Goal: Information Seeking & Learning: Learn about a topic

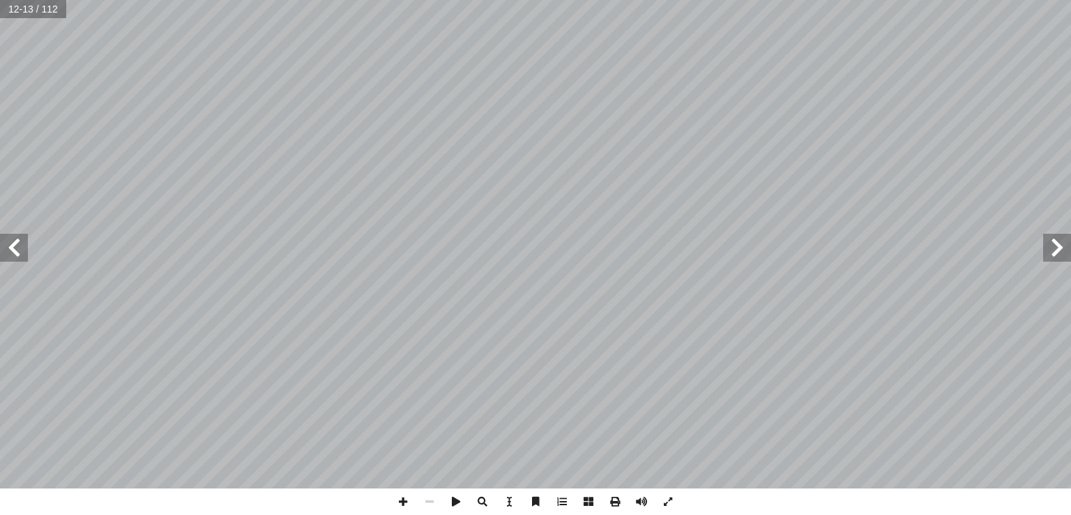
click at [36, 12] on input "text" at bounding box center [33, 9] width 66 height 18
type input "*"
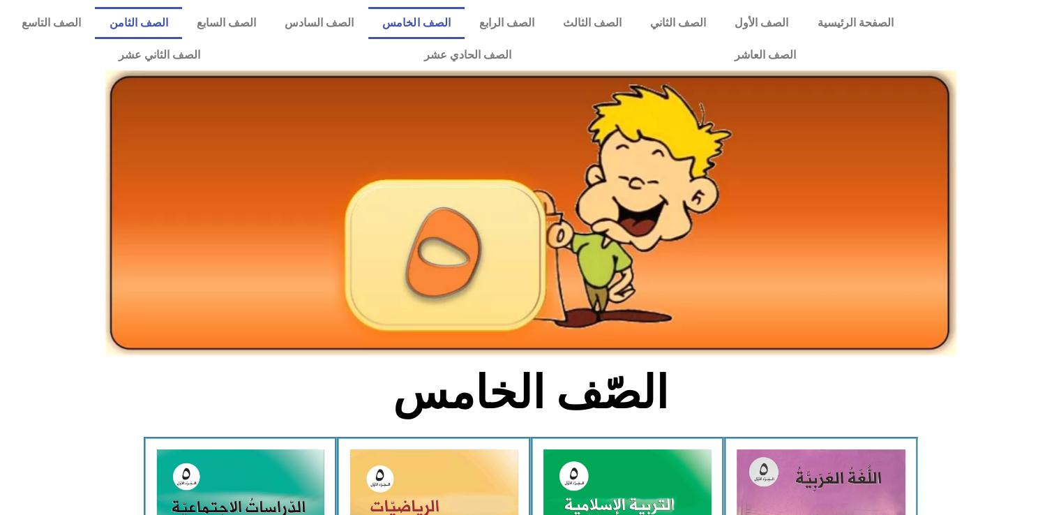
click at [182, 11] on link "الصف الثامن" at bounding box center [138, 23] width 87 height 32
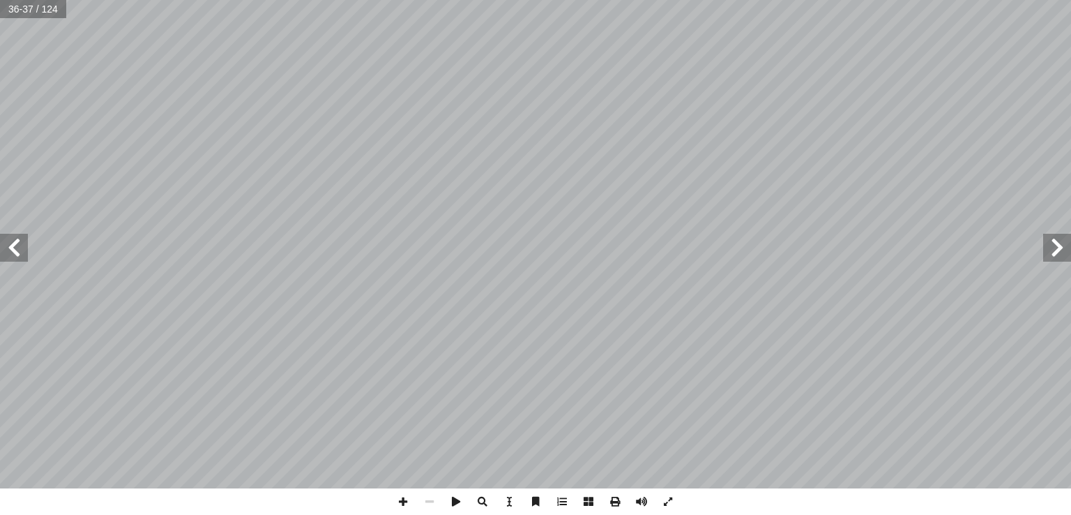
click at [28, 15] on input "text" at bounding box center [33, 9] width 66 height 18
type input "*"
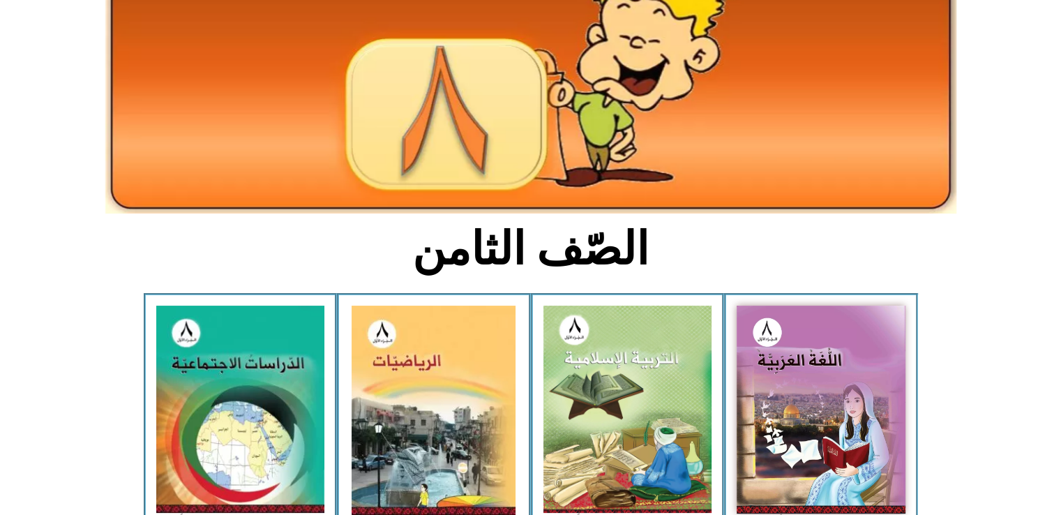
scroll to position [142, 0]
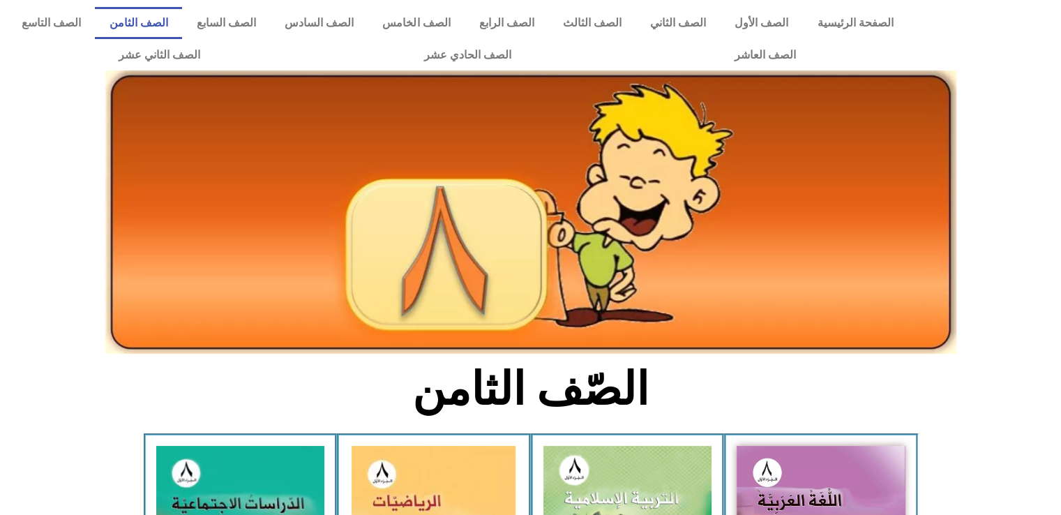
scroll to position [161, 0]
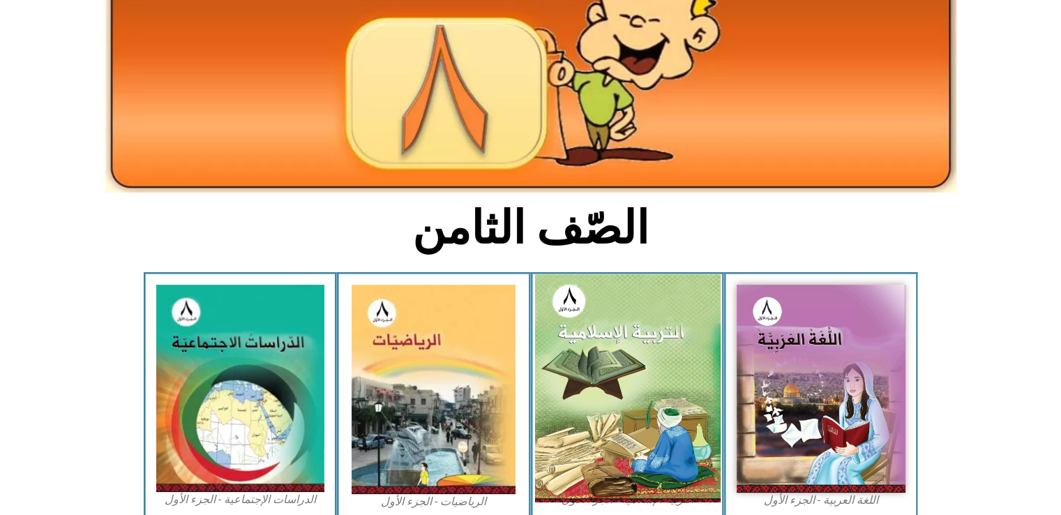
click at [605, 372] on img at bounding box center [626, 388] width 185 height 228
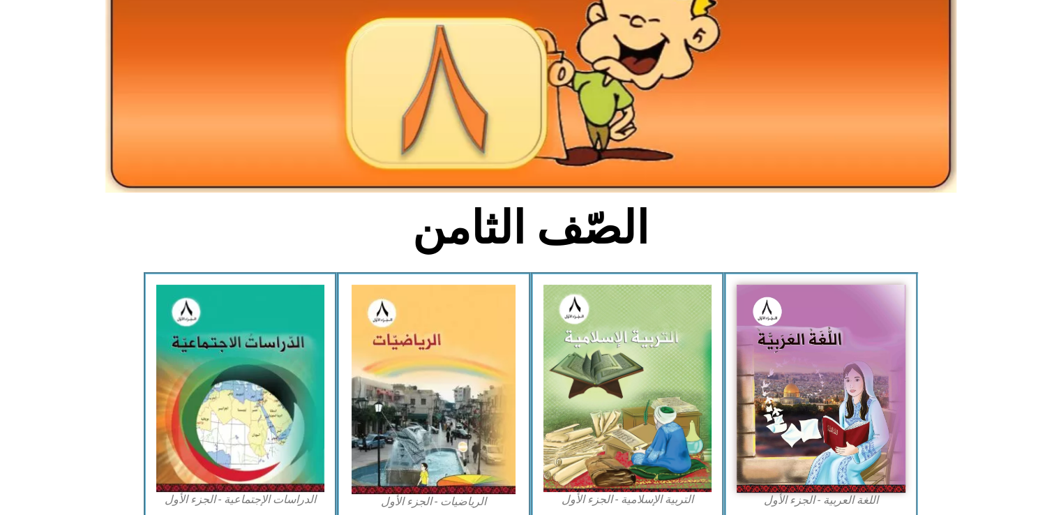
scroll to position [0, 0]
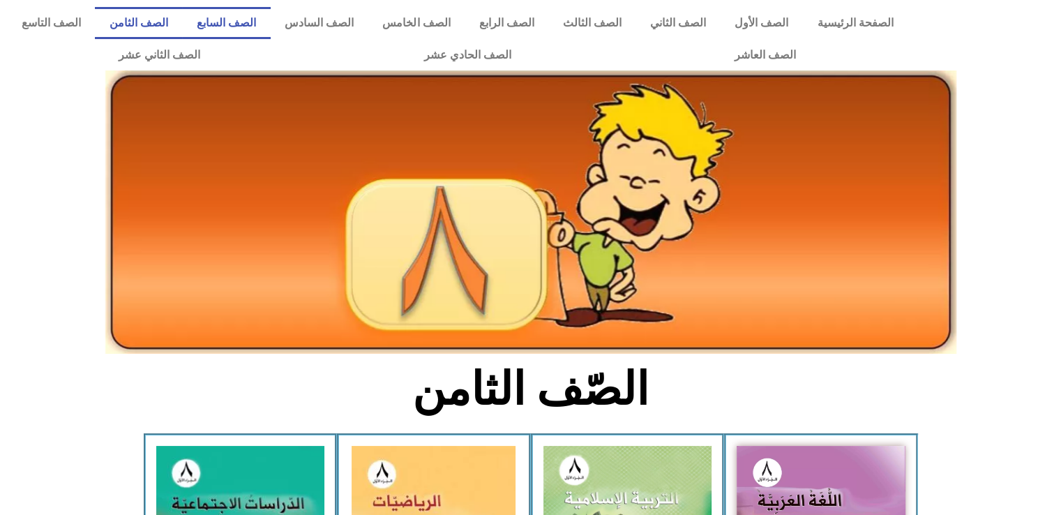
click at [270, 15] on link "الصف السابع" at bounding box center [226, 23] width 88 height 32
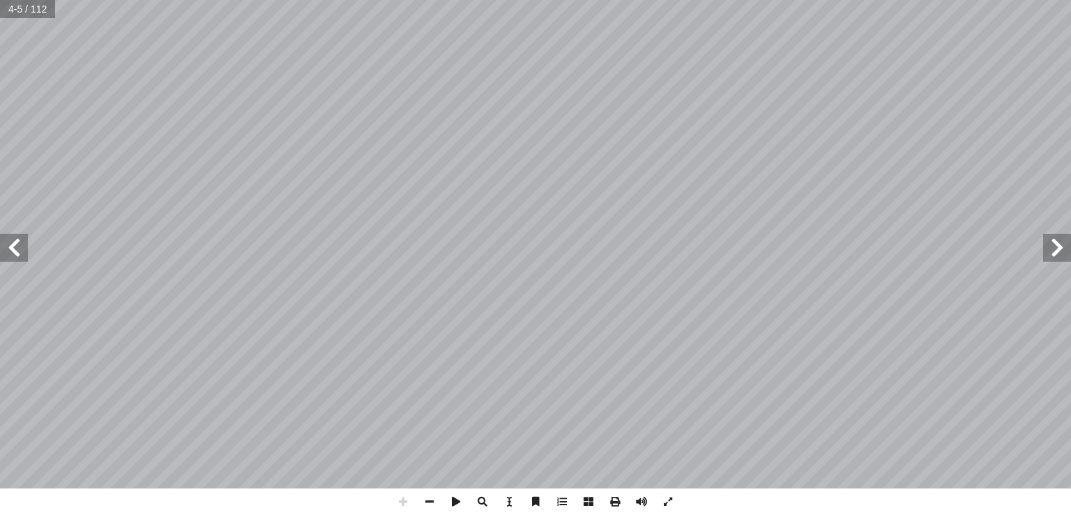
click at [424, 425] on div "مــقــدمــة لمين � الحمد لله رب الع ـي فـ ُ ويرهــا، فقــد جــاء العمــل ْ ط َ …" at bounding box center [535, 257] width 1071 height 515
click at [10, 256] on span at bounding box center [14, 248] width 28 height 28
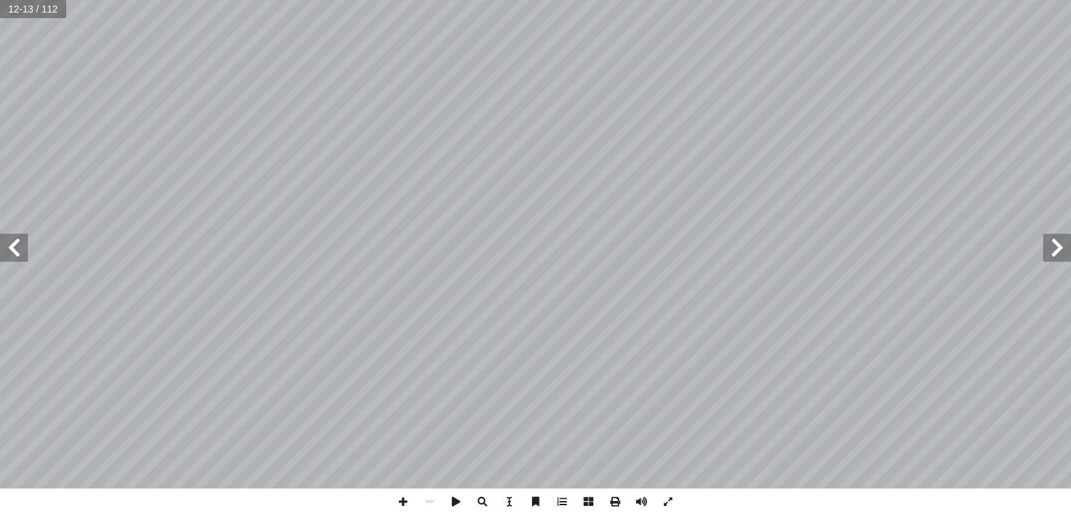
click at [1055, 252] on span at bounding box center [1057, 248] width 28 height 28
click at [1054, 248] on span at bounding box center [1057, 248] width 28 height 28
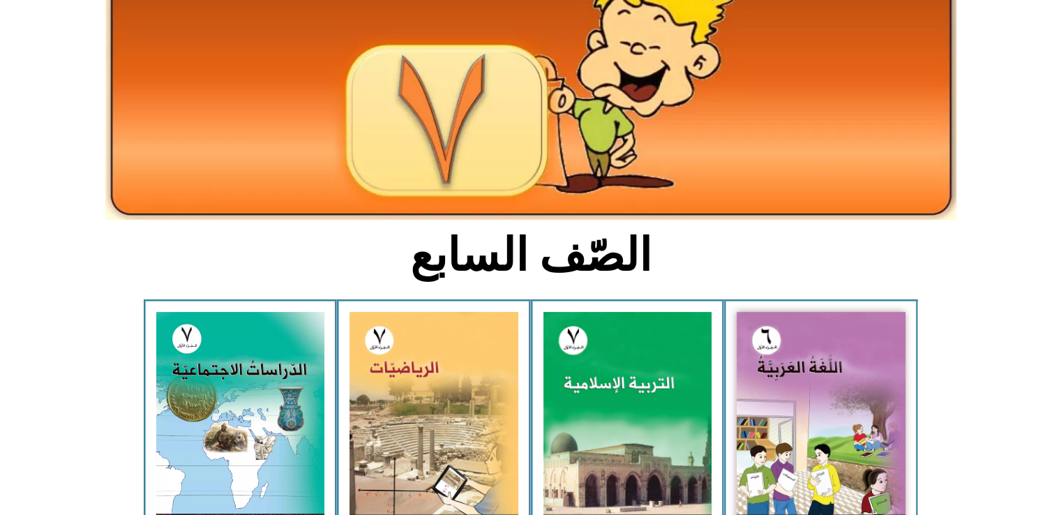
scroll to position [135, 0]
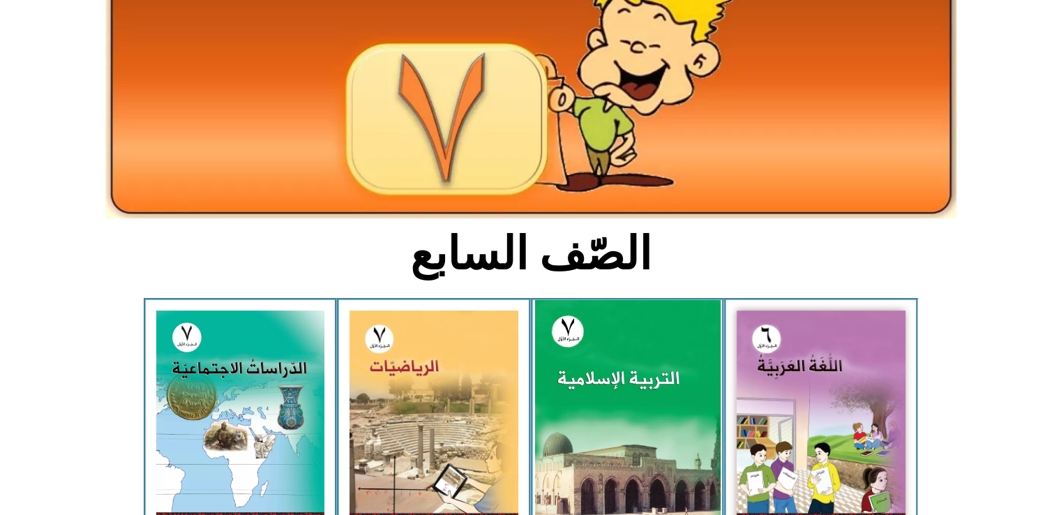
click at [663, 418] on img at bounding box center [626, 415] width 185 height 231
